Goal: Obtain resource: Download file/media

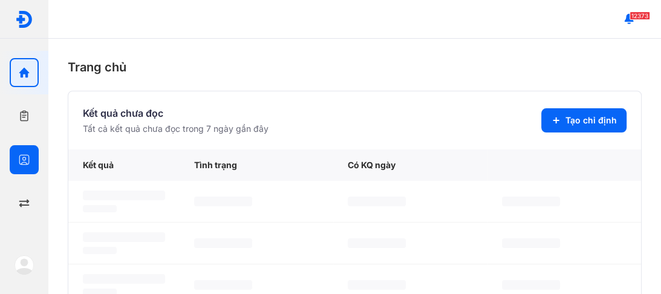
drag, startPoint x: 24, startPoint y: 160, endPoint x: 42, endPoint y: 153, distance: 20.1
click at [24, 160] on icon "button" at bounding box center [24, 160] width 12 height 12
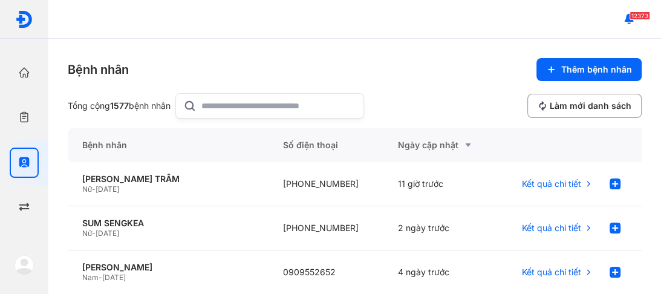
click at [203, 103] on div at bounding box center [269, 105] width 189 height 25
click at [203, 103] on input "text" at bounding box center [279, 106] width 155 height 24
click at [225, 105] on input "text" at bounding box center [279, 106] width 155 height 24
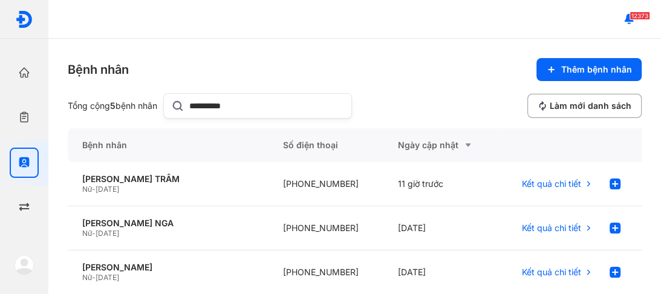
type input "**********"
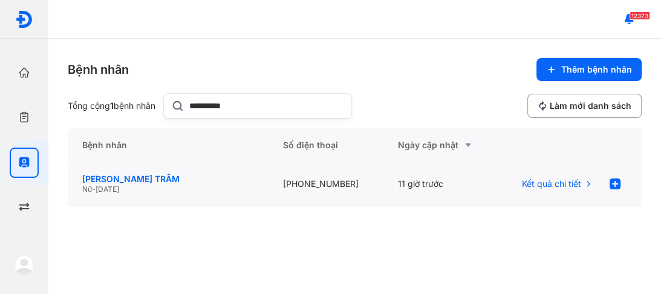
click at [155, 182] on div "[PERSON_NAME] TRÂM" at bounding box center [168, 179] width 172 height 11
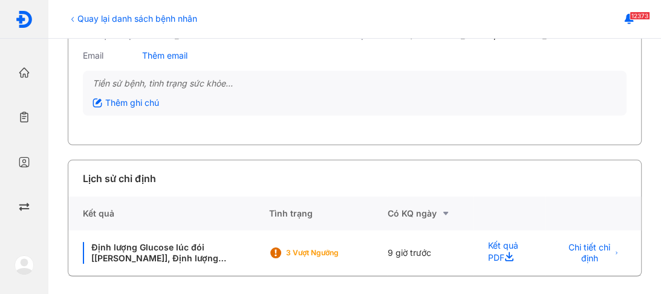
scroll to position [128, 0]
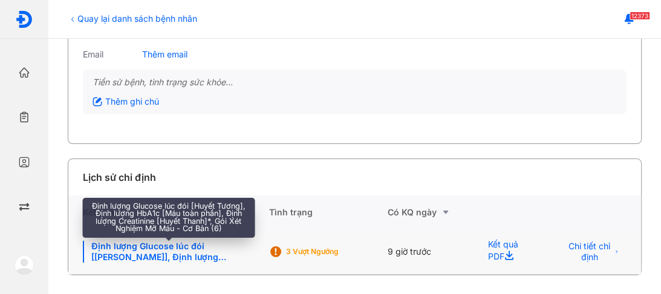
click at [164, 251] on div "Định lượng Glucose lúc đói [Huyết Tương], Định lượng HbA1c [Máu toàn phần], Địn…" at bounding box center [168, 252] width 171 height 22
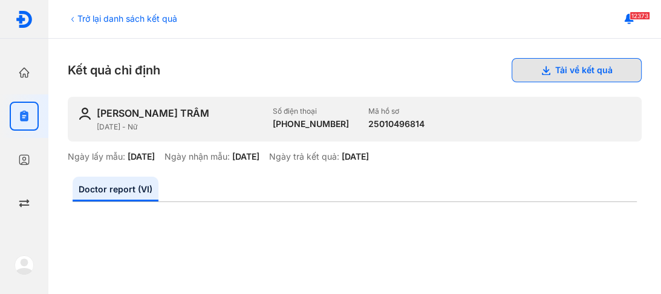
click at [591, 71] on button "Tải về kết quả" at bounding box center [577, 70] width 130 height 24
